Goal: Task Accomplishment & Management: Use online tool/utility

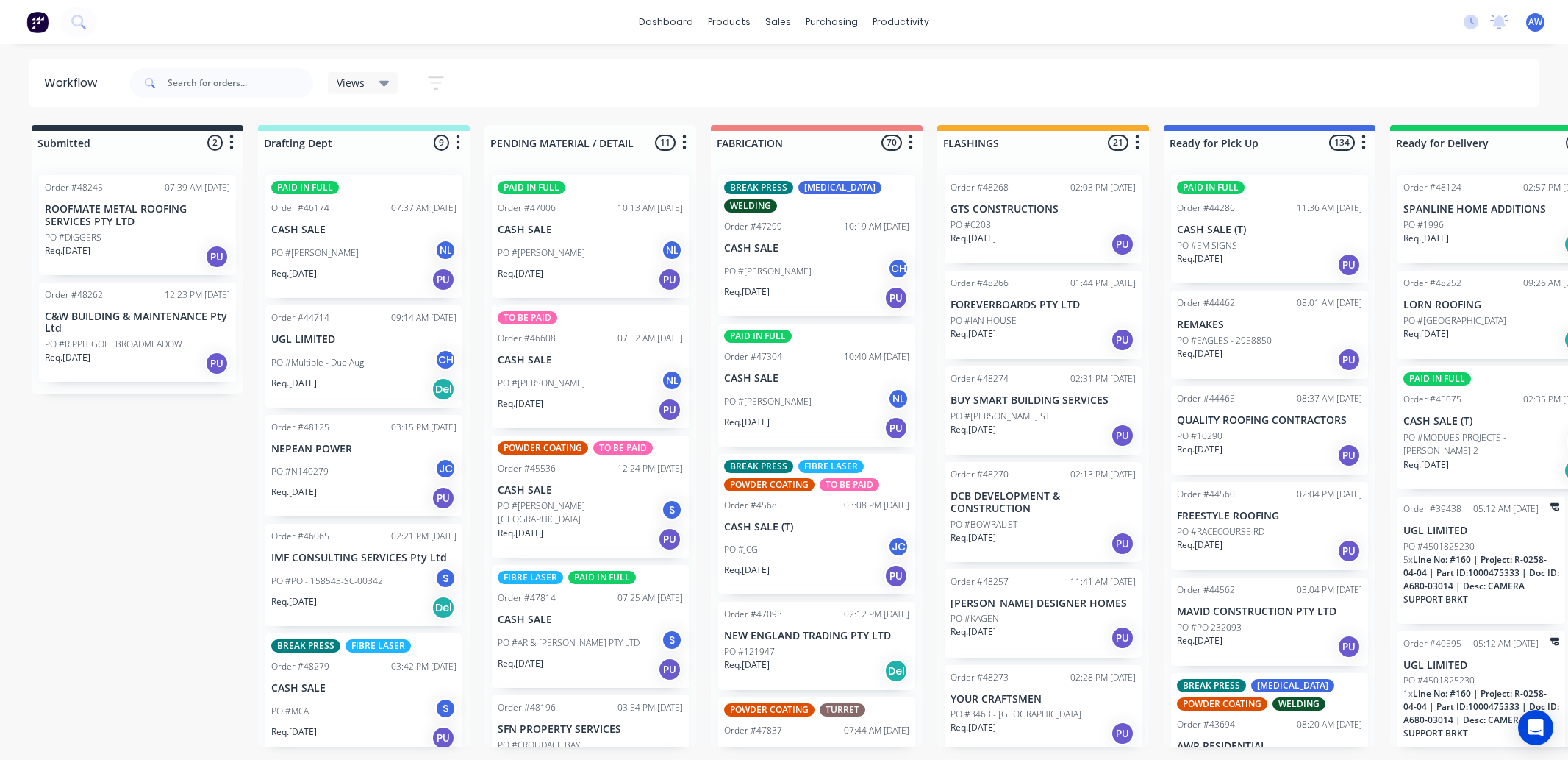
scroll to position [0, 289]
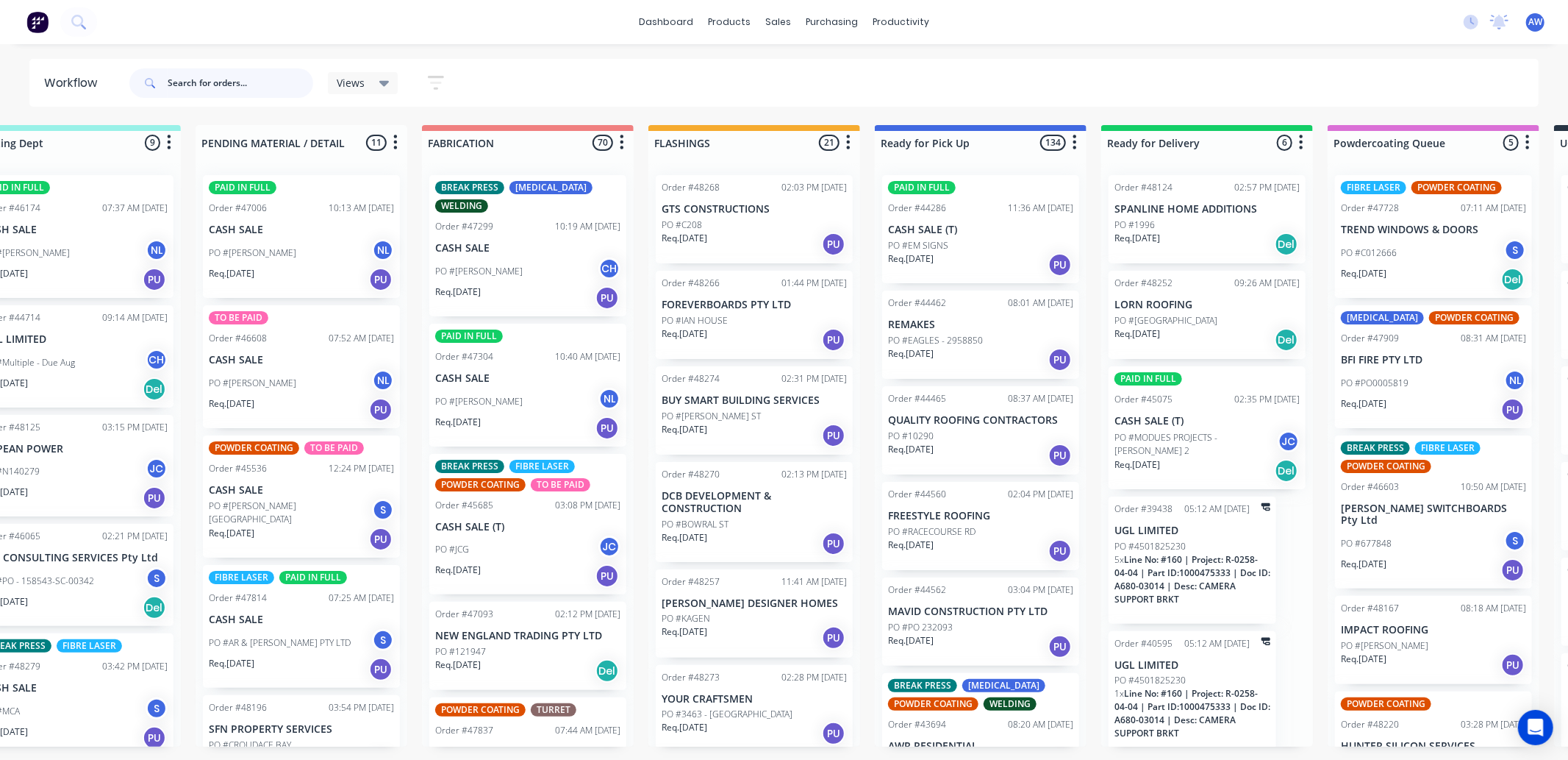
click at [192, 90] on input "text" at bounding box center [240, 83] width 146 height 29
type input "45685"
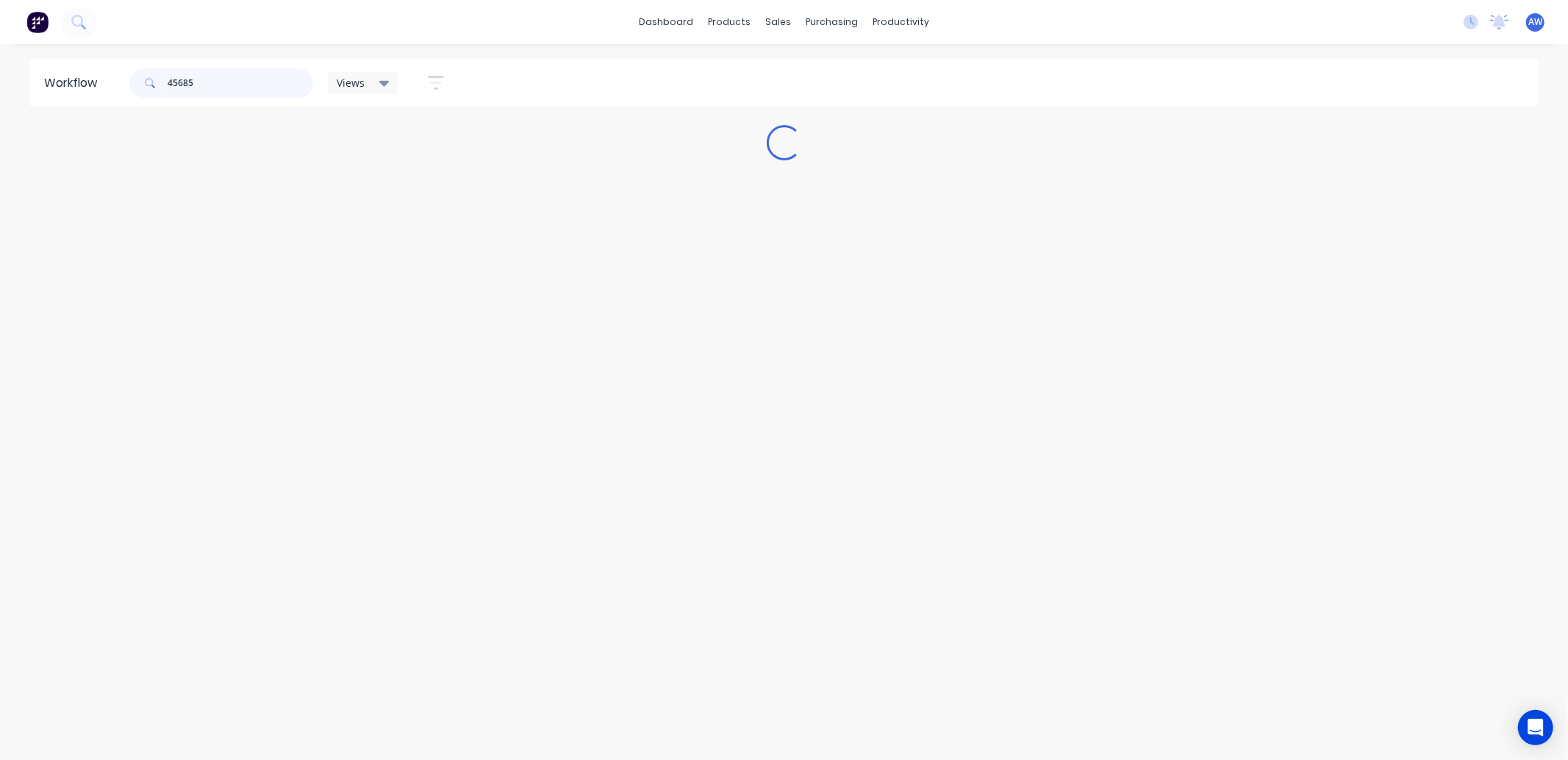
scroll to position [0, 0]
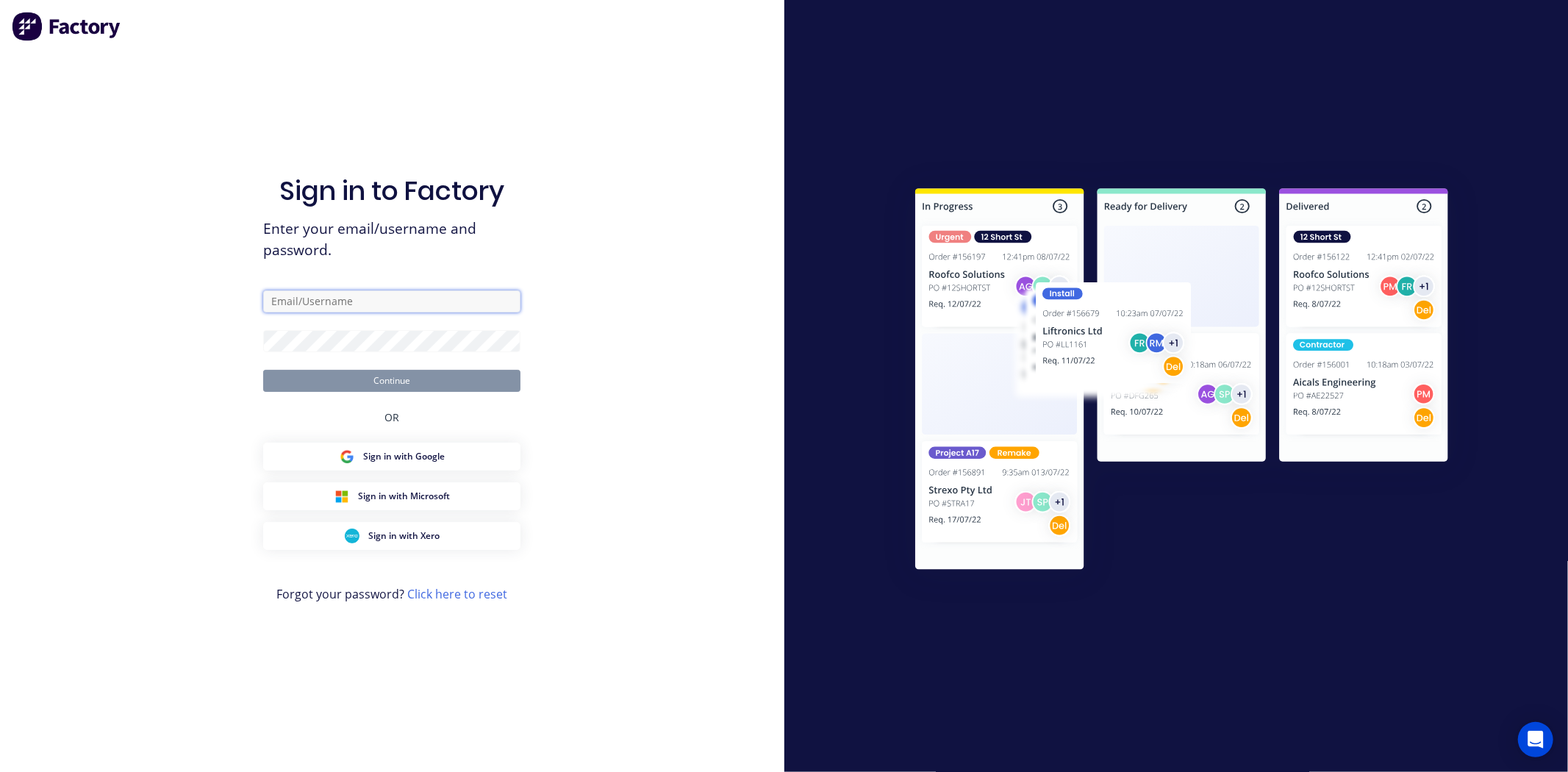
type input "workshop@academysheetmetal.com.au"
click at [356, 377] on button "Continue" at bounding box center [392, 381] width 257 height 22
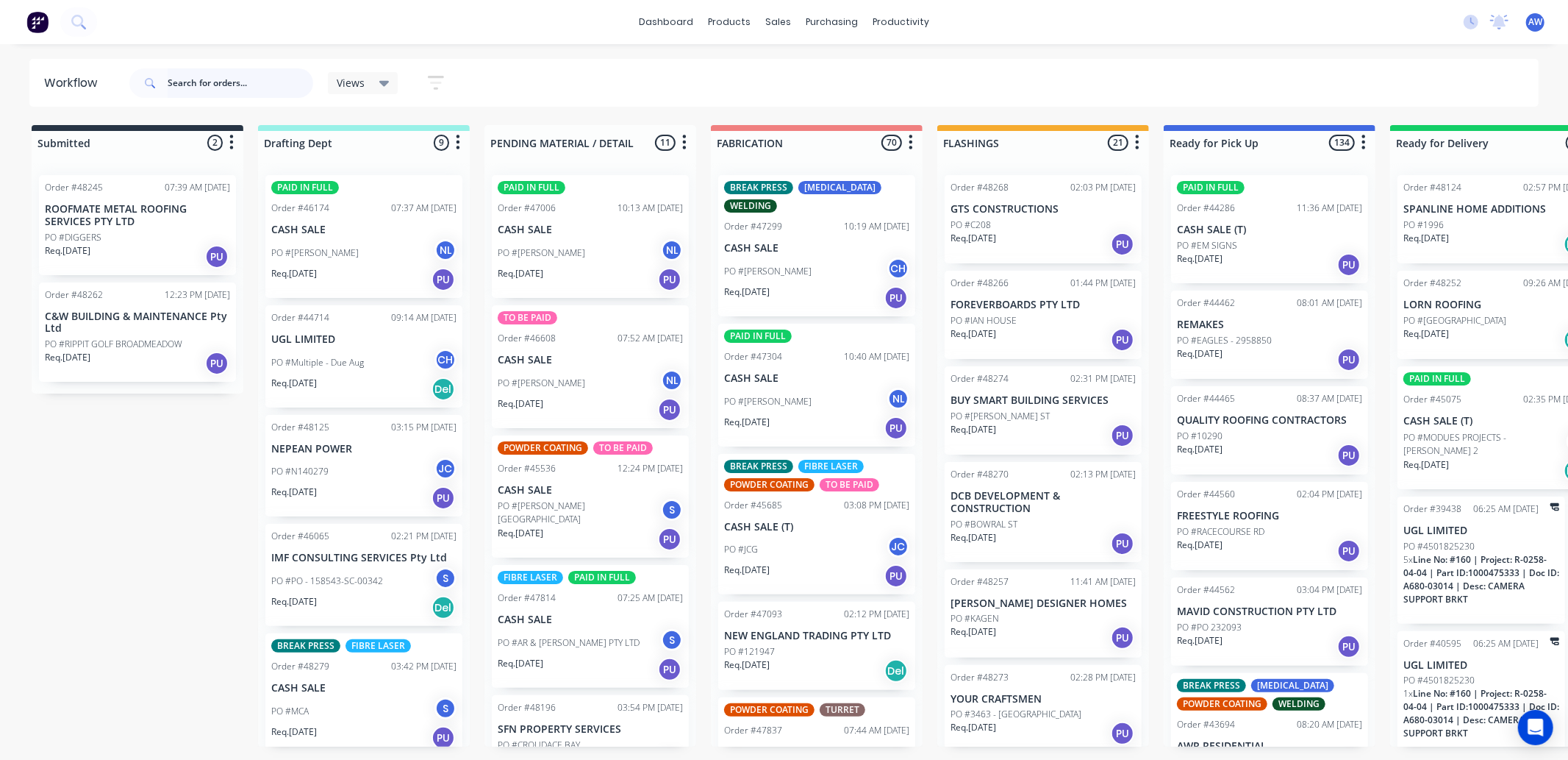
click at [210, 81] on input "text" at bounding box center [240, 83] width 146 height 29
type input "45685"
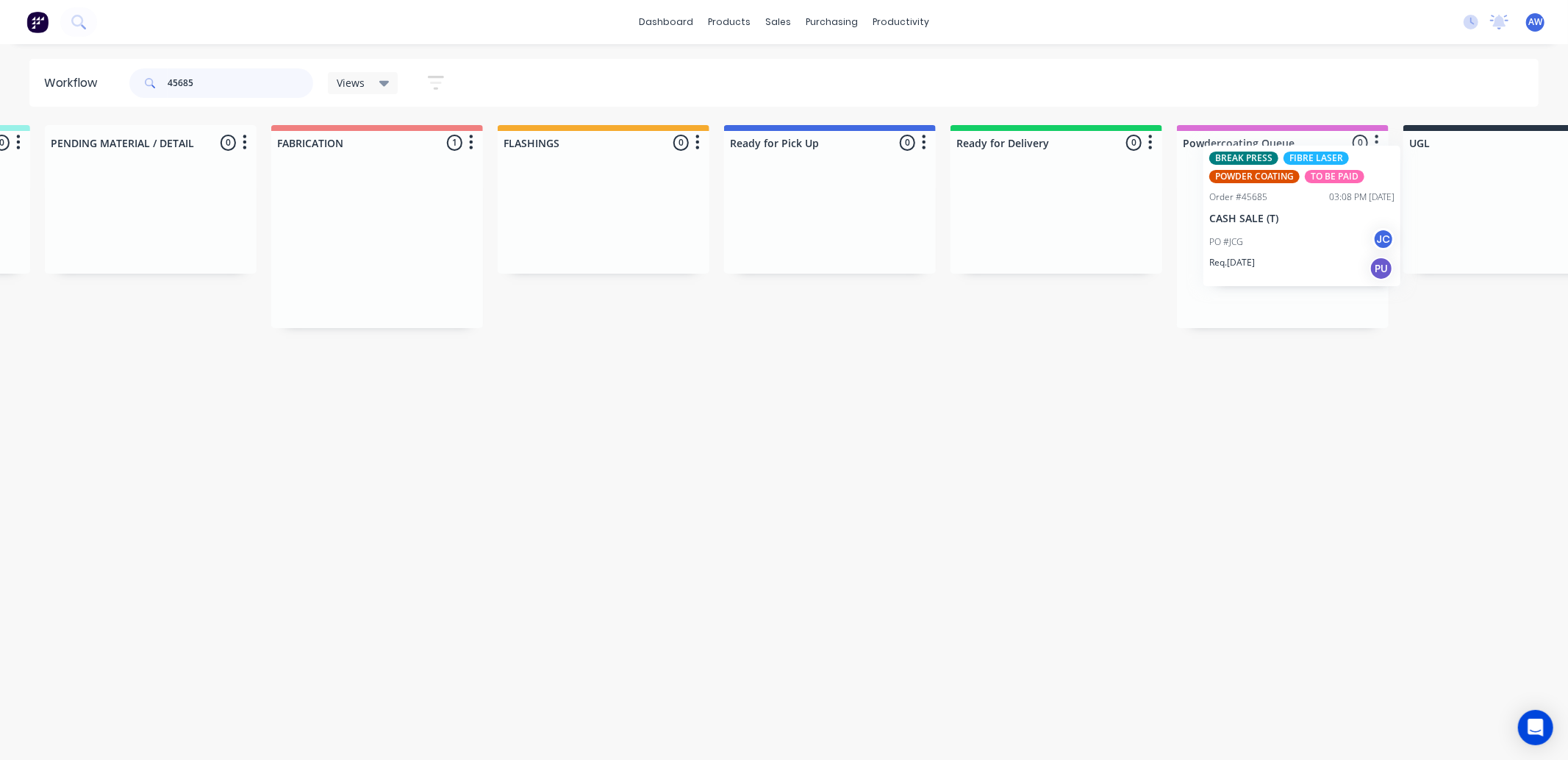
drag, startPoint x: 927, startPoint y: 295, endPoint x: 1129, endPoint y: 357, distance: 211.3
click at [1262, 246] on div "Submitted 0 Sort By Created date Required date Order number Customer name Most …" at bounding box center [775, 226] width 2453 height 203
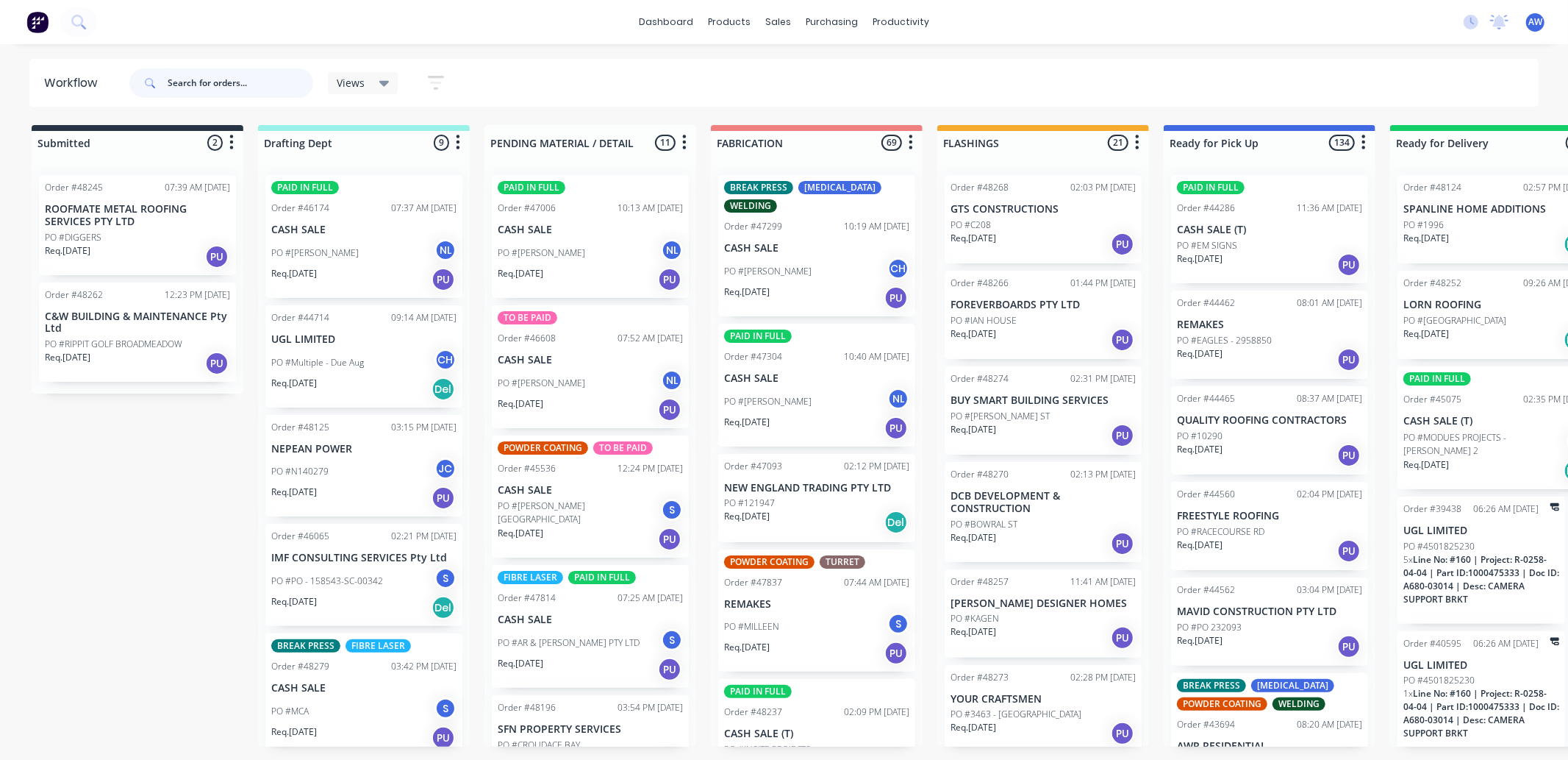
click at [195, 77] on input "text" at bounding box center [240, 83] width 146 height 29
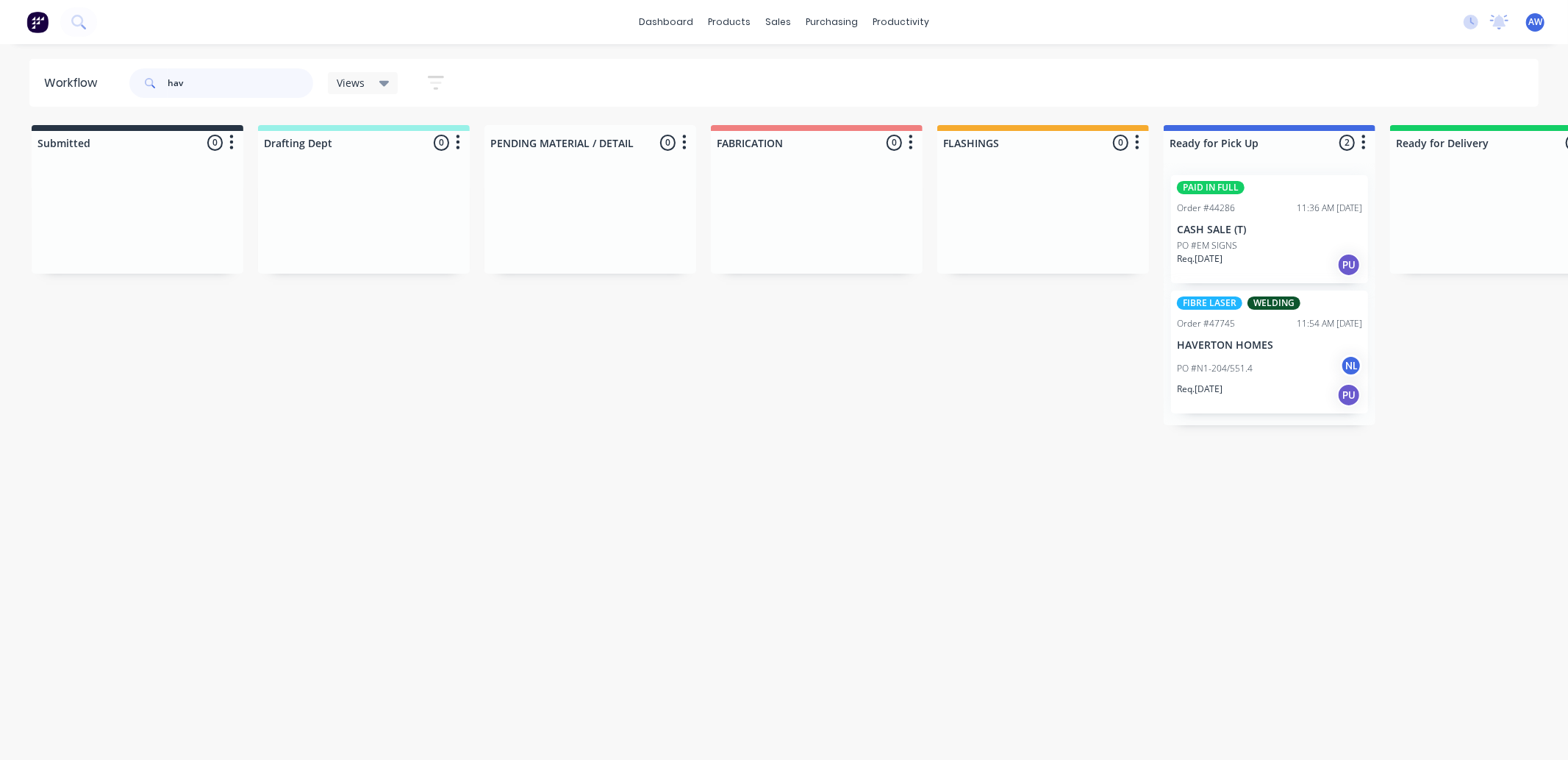
drag, startPoint x: 1273, startPoint y: 379, endPoint x: 1264, endPoint y: 379, distance: 9.0
click at [1269, 380] on div "PAID IN FULL Order #44286 11:36 AM [DATE] CASH SALE (T) PO #EM SIGNS Req. [DATE…" at bounding box center [1270, 294] width 212 height 262
type input "hav"
click at [1281, 369] on div "PO #N1-204/551.4 NL" at bounding box center [1269, 368] width 185 height 28
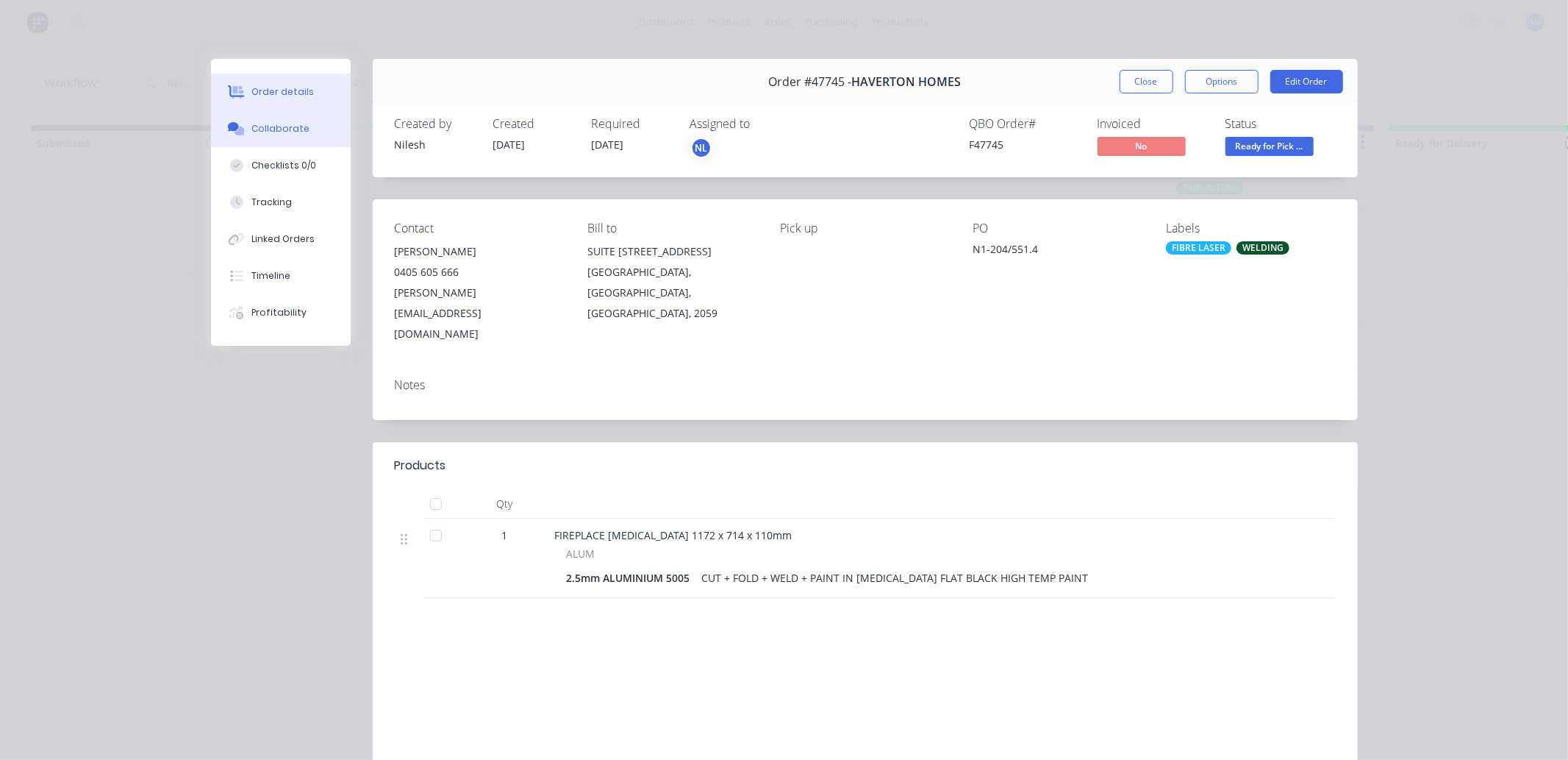
click at [267, 133] on div "Collaborate" at bounding box center [280, 128] width 58 height 13
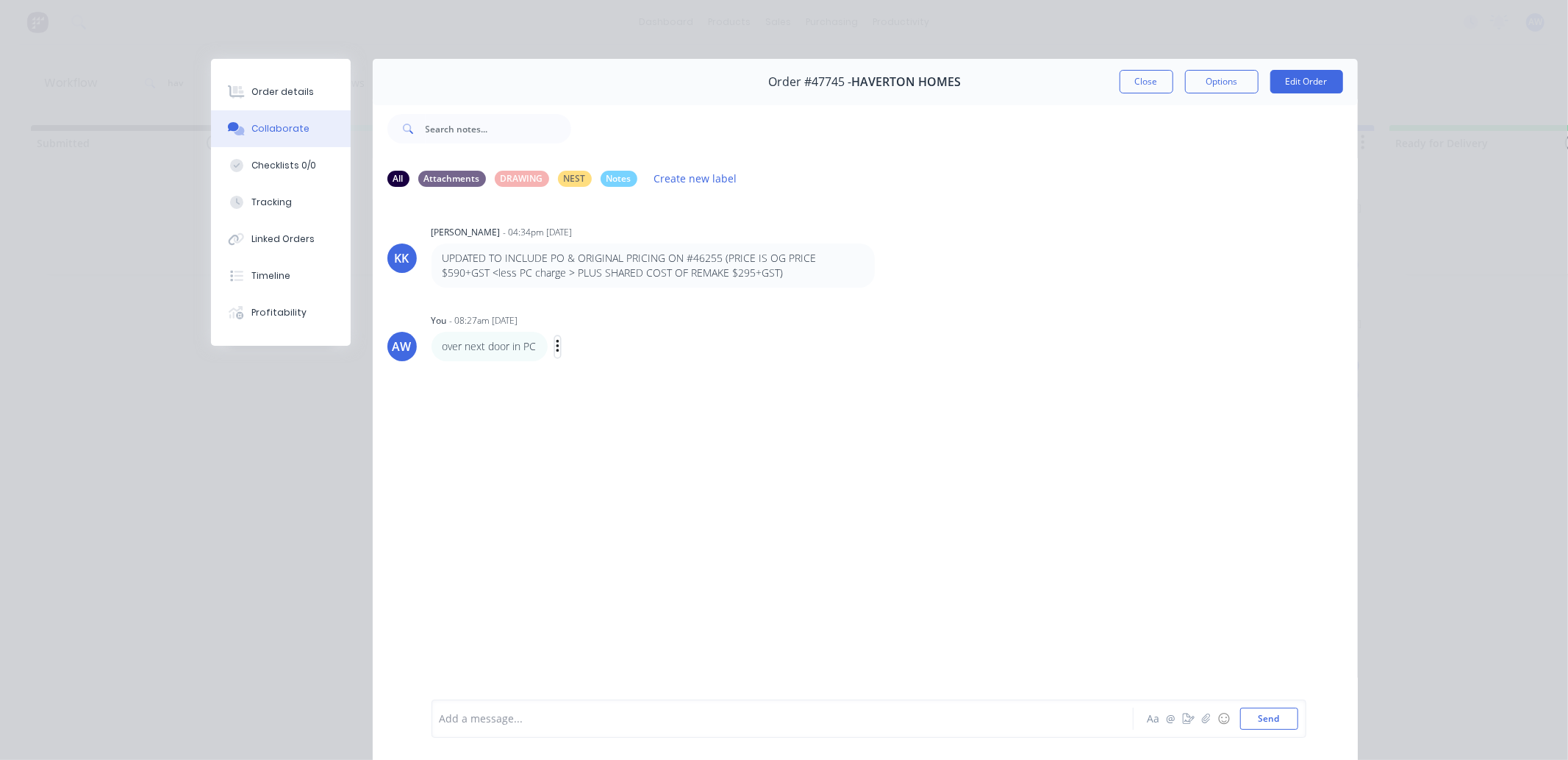
click at [556, 341] on icon "button" at bounding box center [557, 346] width 3 height 13
click at [582, 371] on button "Edit" at bounding box center [611, 373] width 93 height 24
drag, startPoint x: 1154, startPoint y: 78, endPoint x: 1066, endPoint y: 101, distance: 91.0
click at [1152, 81] on button "Close" at bounding box center [1146, 81] width 53 height 23
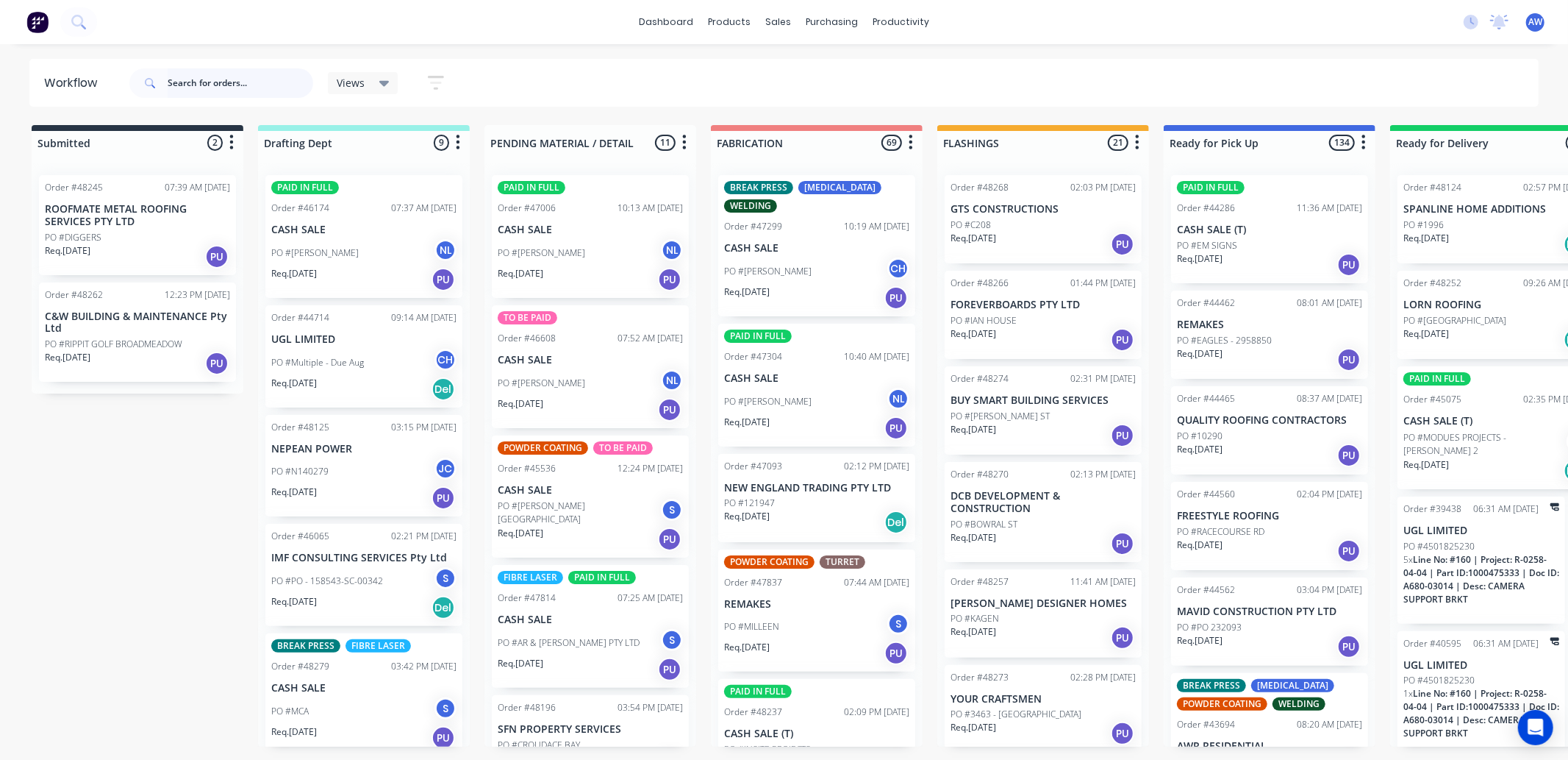
click at [197, 78] on input "text" at bounding box center [240, 83] width 146 height 29
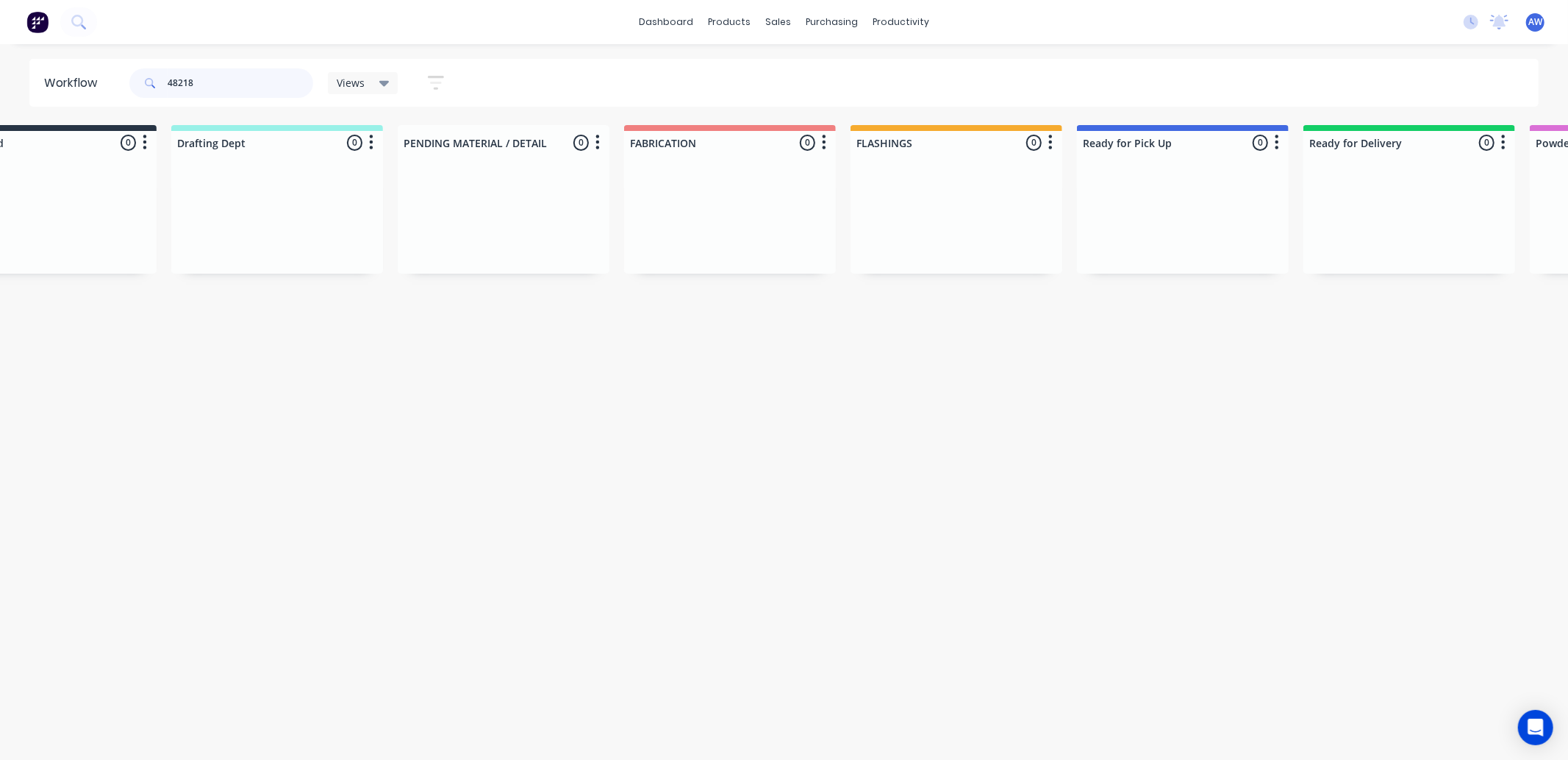
scroll to position [0, 78]
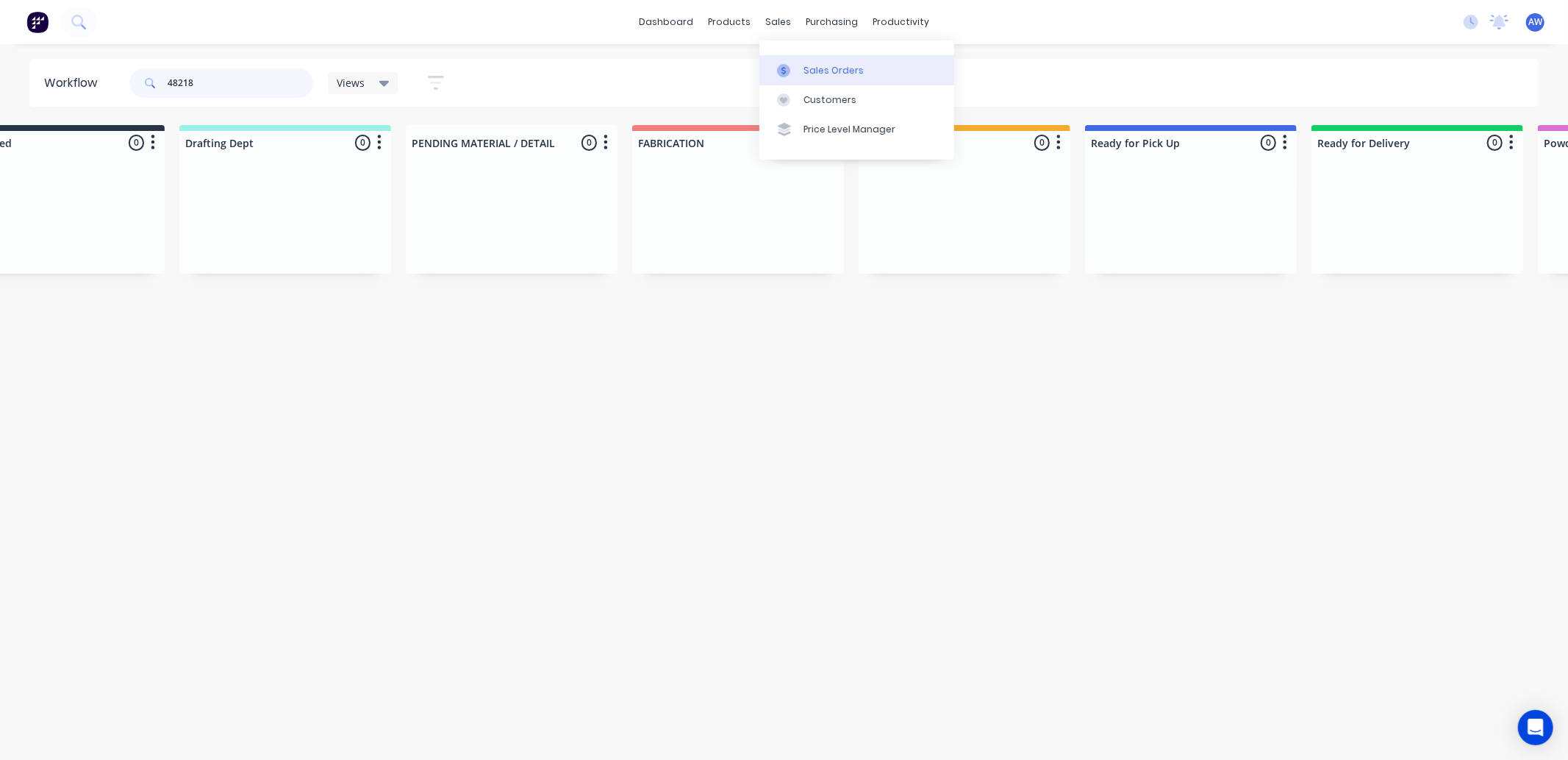
type input "48218"
click at [796, 69] on div at bounding box center [788, 70] width 22 height 13
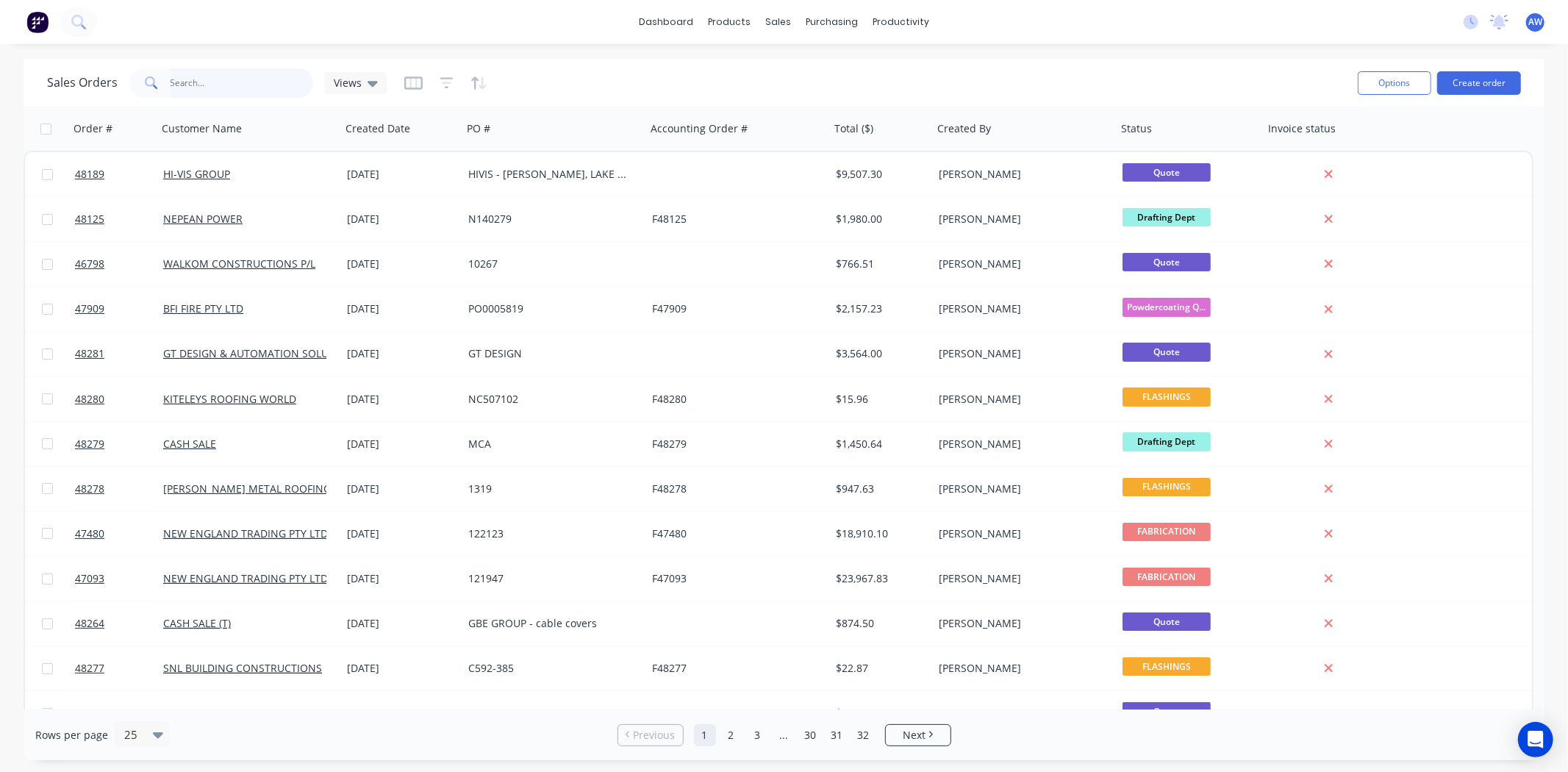
click at [209, 83] on input "text" at bounding box center [242, 83] width 143 height 29
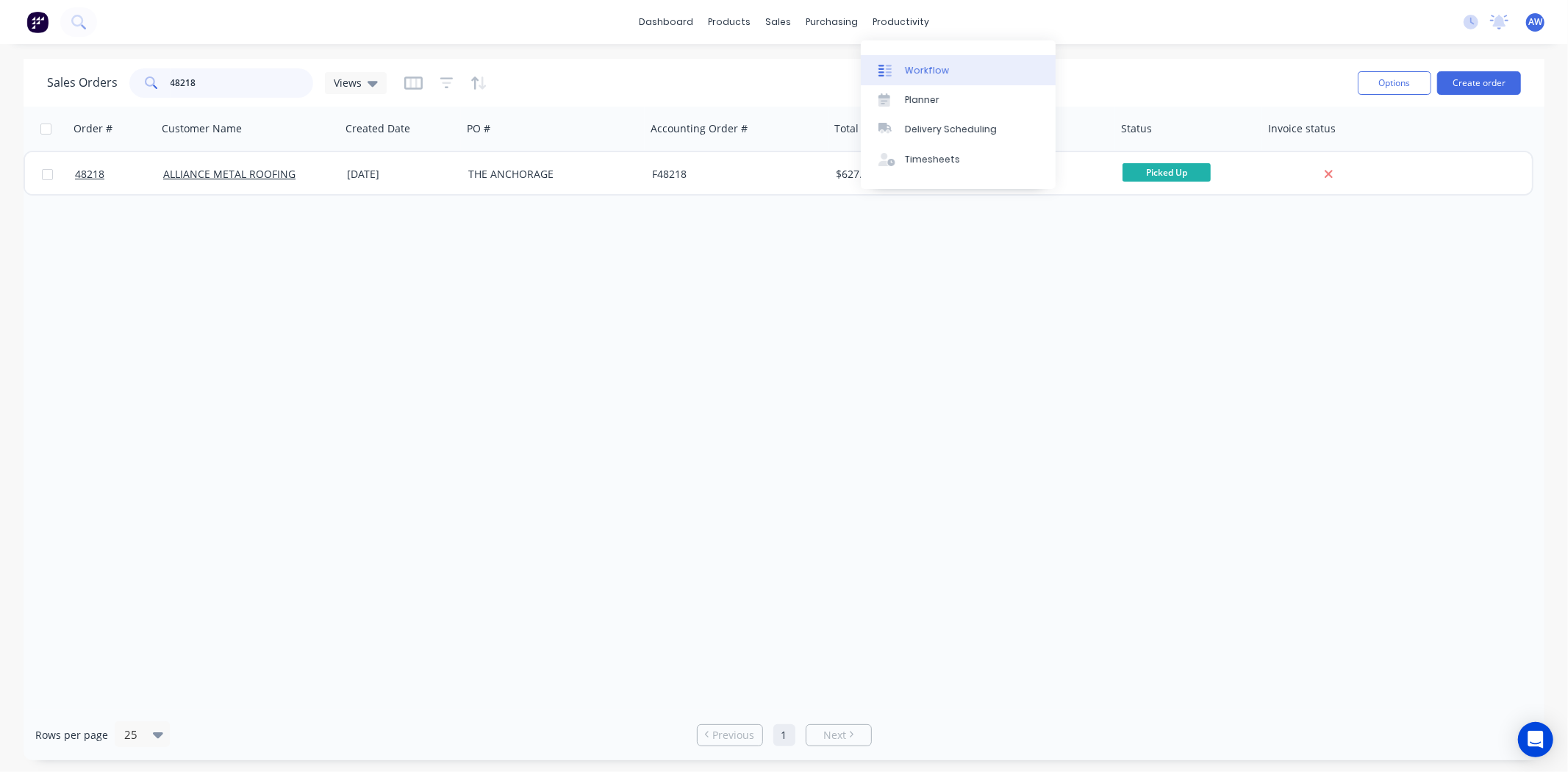
type input "48218"
click at [927, 66] on div "Workflow" at bounding box center [927, 70] width 44 height 13
